Goal: Navigation & Orientation: Find specific page/section

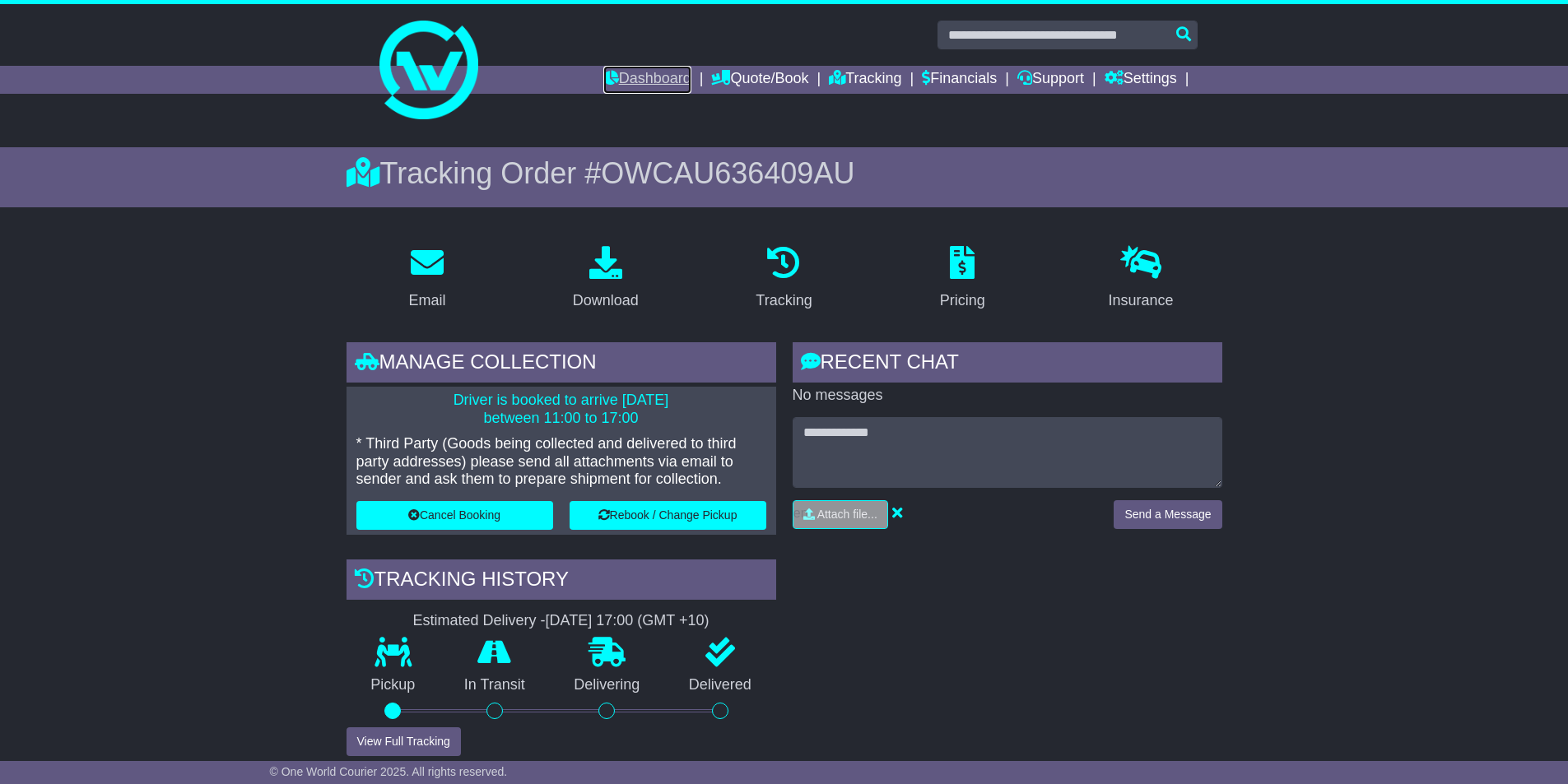
click at [628, 69] on link "Dashboard" at bounding box center [647, 80] width 88 height 28
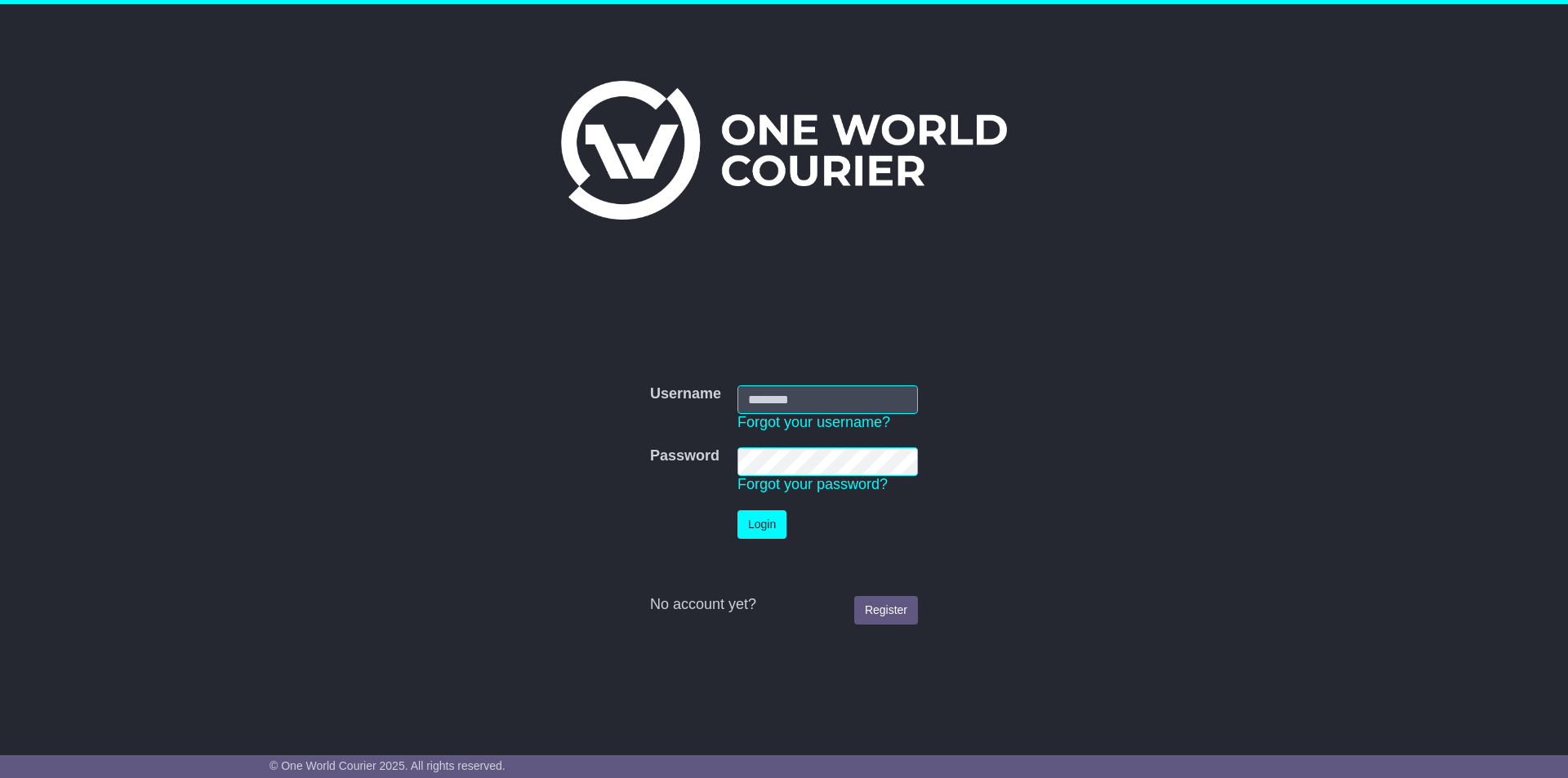
type input "**********"
click at [777, 532] on button "Login" at bounding box center [762, 525] width 49 height 28
